Goal: Information Seeking & Learning: Learn about a topic

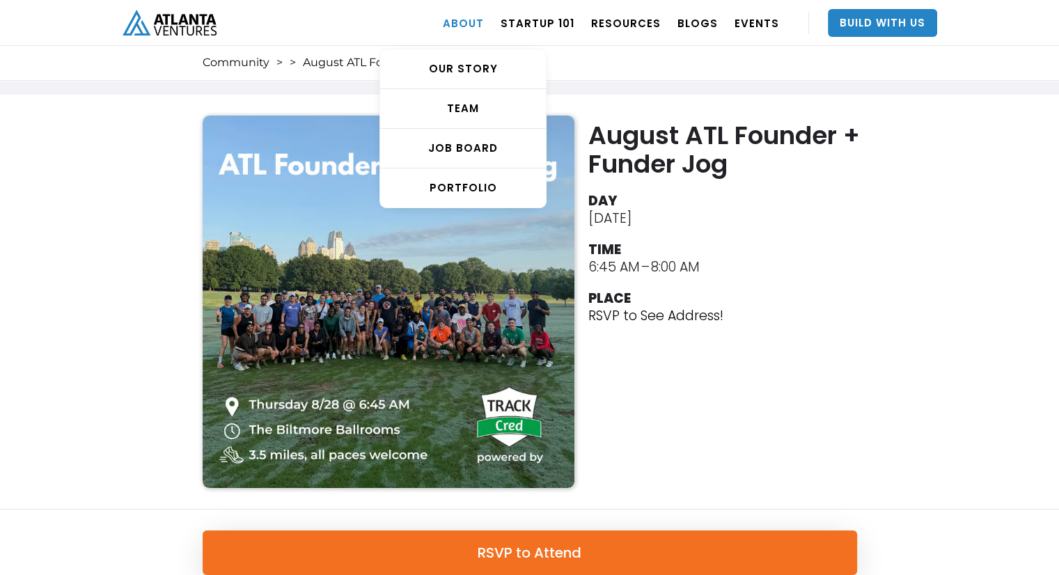
click at [475, 17] on link "ABOUT" at bounding box center [463, 22] width 41 height 39
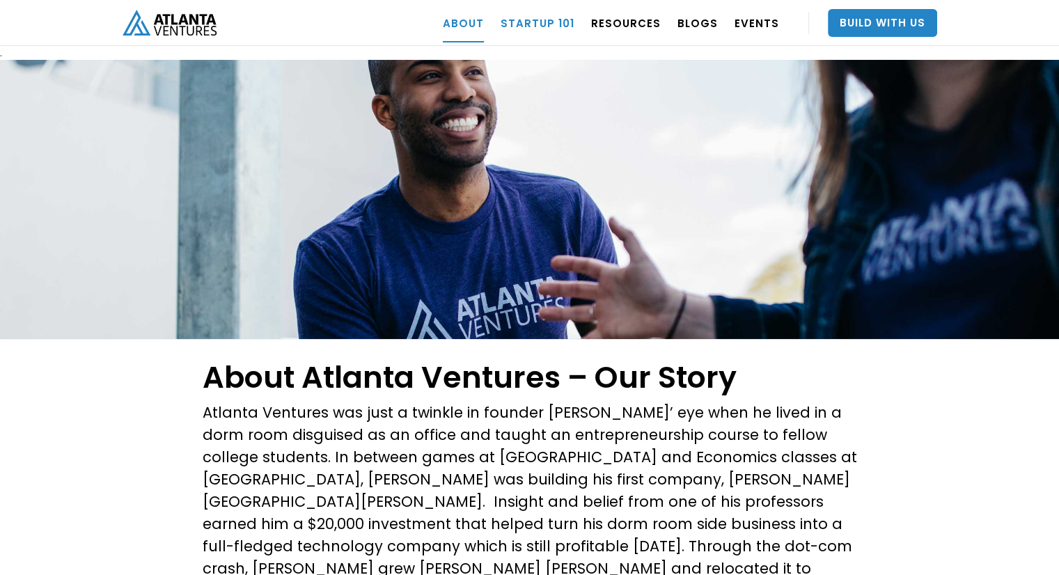
click at [539, 13] on link "Startup 101" at bounding box center [537, 22] width 74 height 39
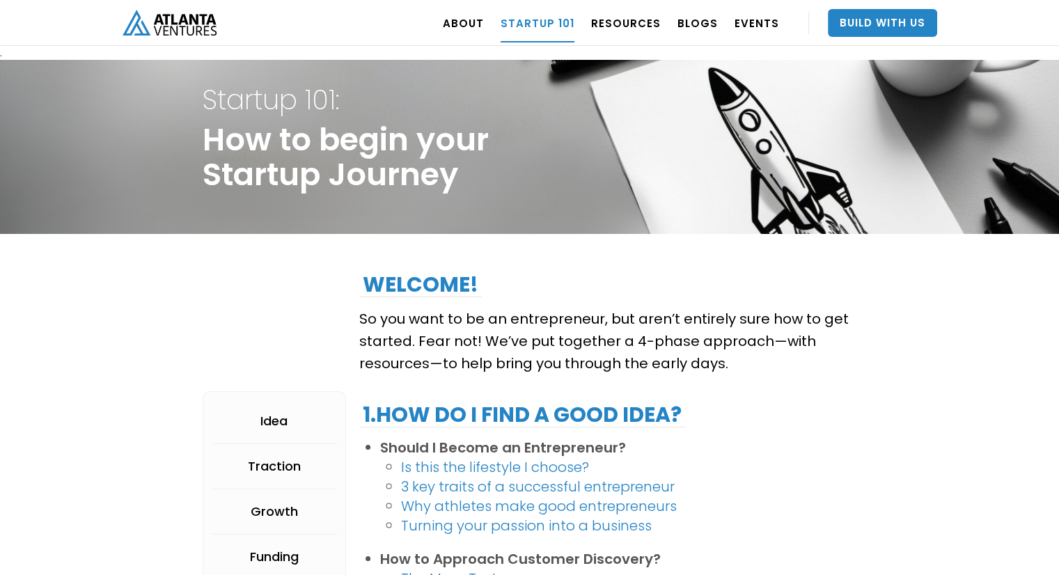
click at [473, 343] on p "So you want to be an entrepreneur, but aren’t entirely sure how to get started.…" at bounding box center [607, 341] width 497 height 67
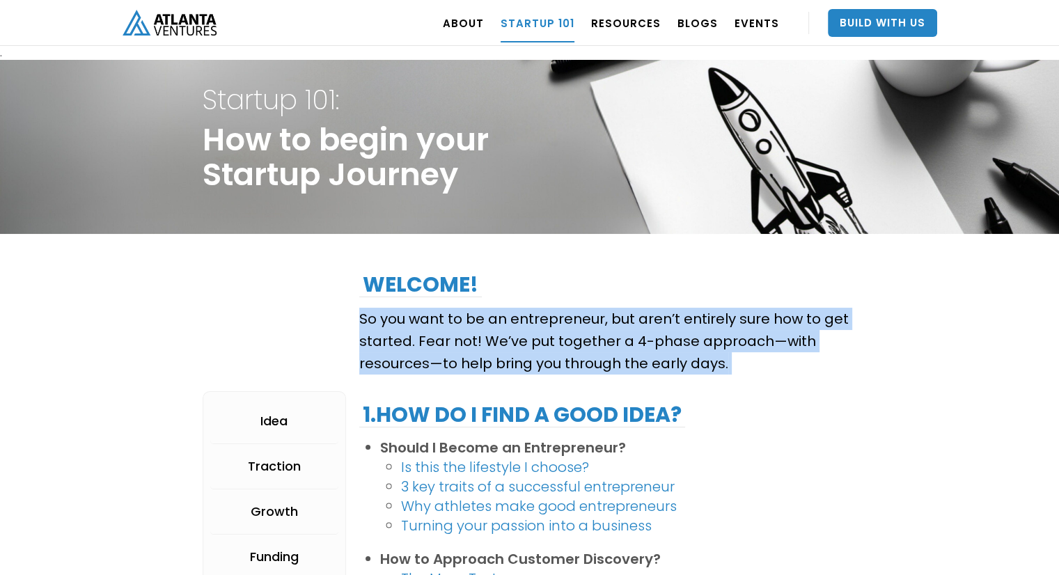
click at [473, 343] on p "So you want to be an entrepreneur, but aren’t entirely sure how to get started.…" at bounding box center [607, 341] width 497 height 67
click at [574, 346] on p "So you want to be an entrepreneur, but aren’t entirely sure how to get started.…" at bounding box center [607, 341] width 497 height 67
click at [674, 338] on p "So you want to be an entrepreneur, but aren’t entirely sure how to get started.…" at bounding box center [607, 341] width 497 height 67
